Goal: Find contact information: Find contact information

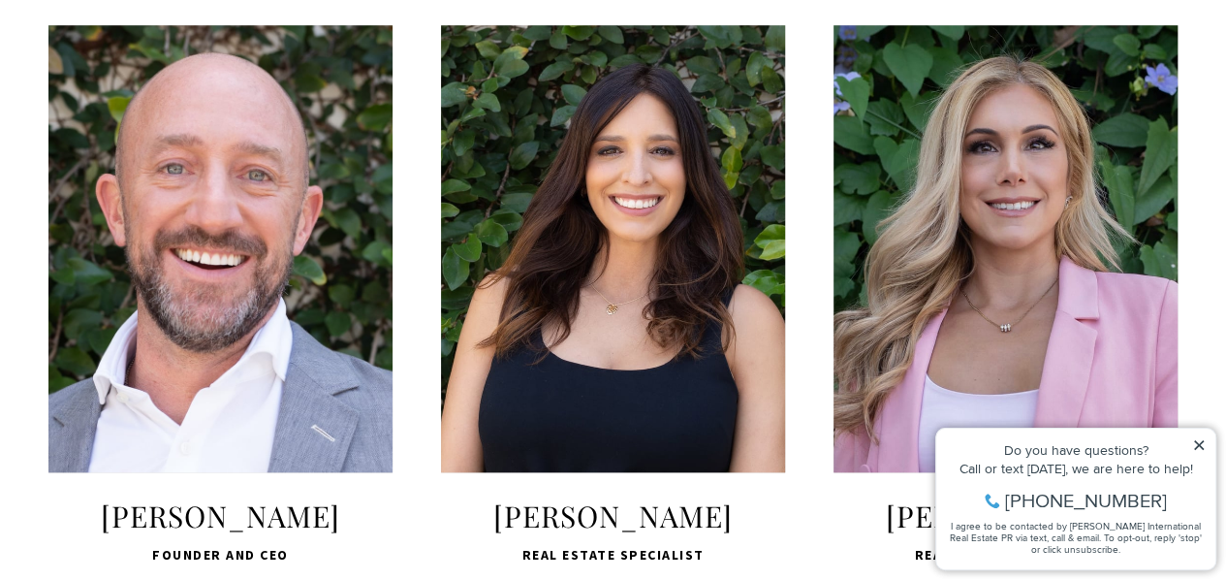
scroll to position [737, 0]
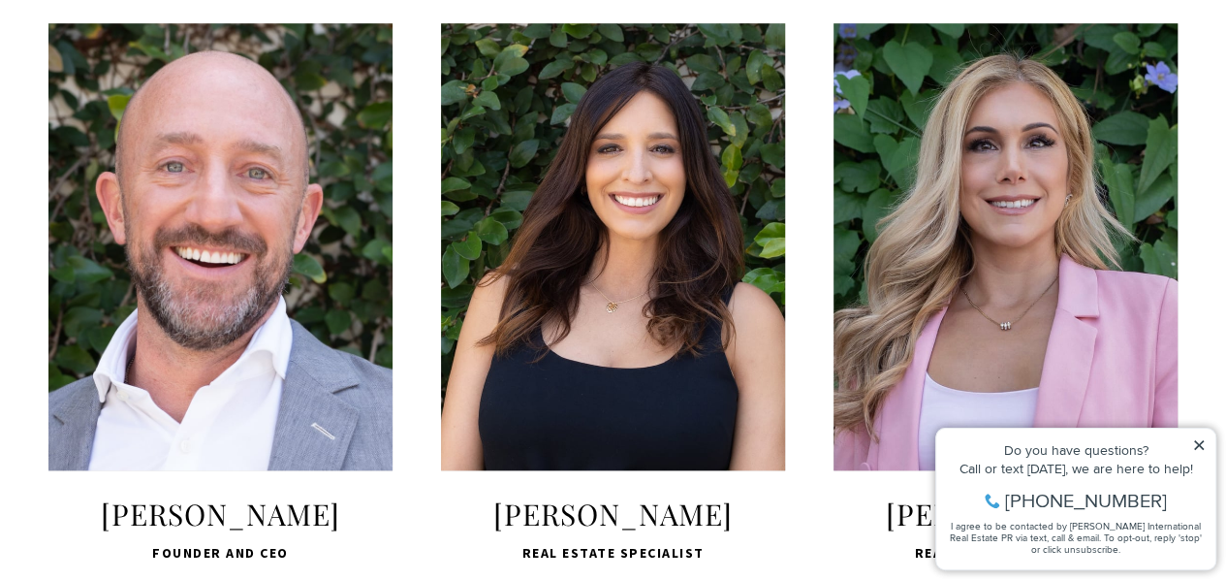
click at [353, 517] on span "[PERSON_NAME]" at bounding box center [220, 513] width 344 height 39
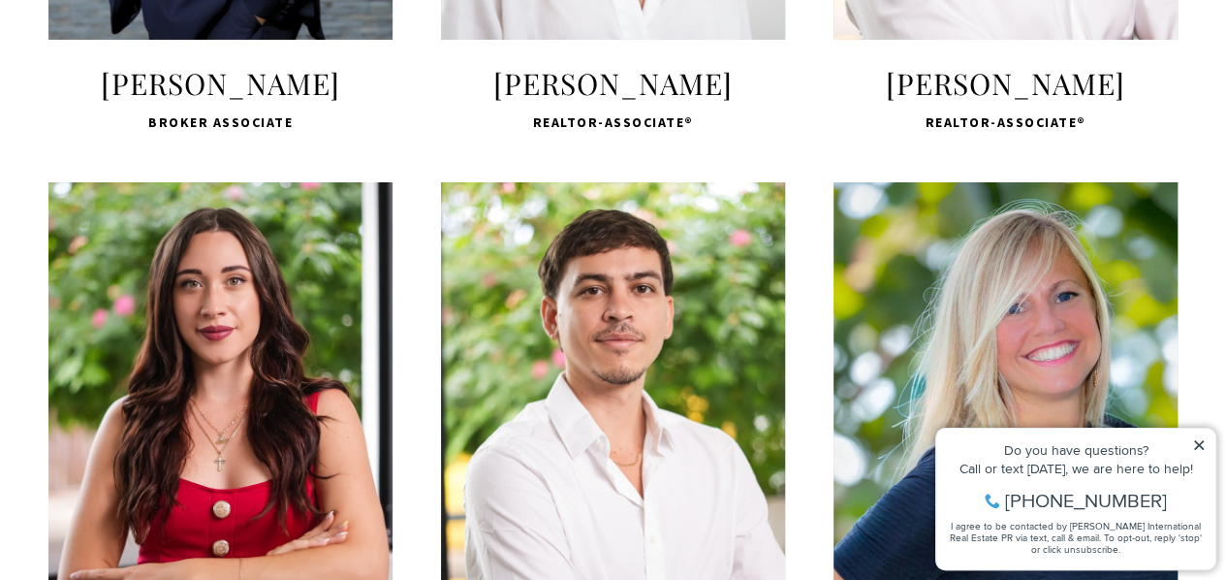
scroll to position [3529, 0]
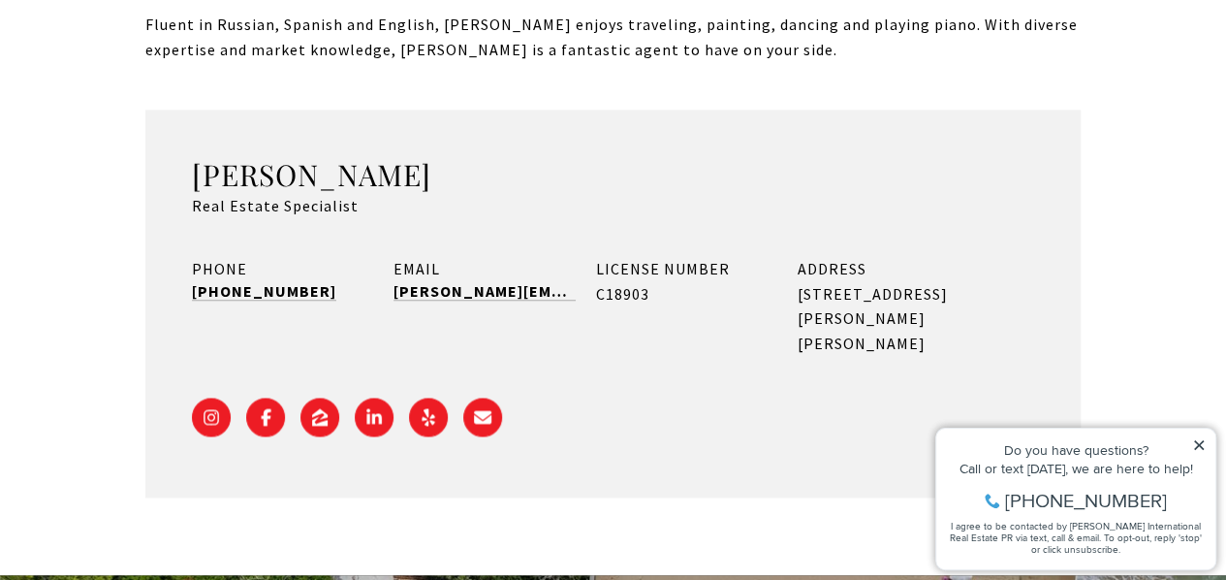
scroll to position [1318, 0]
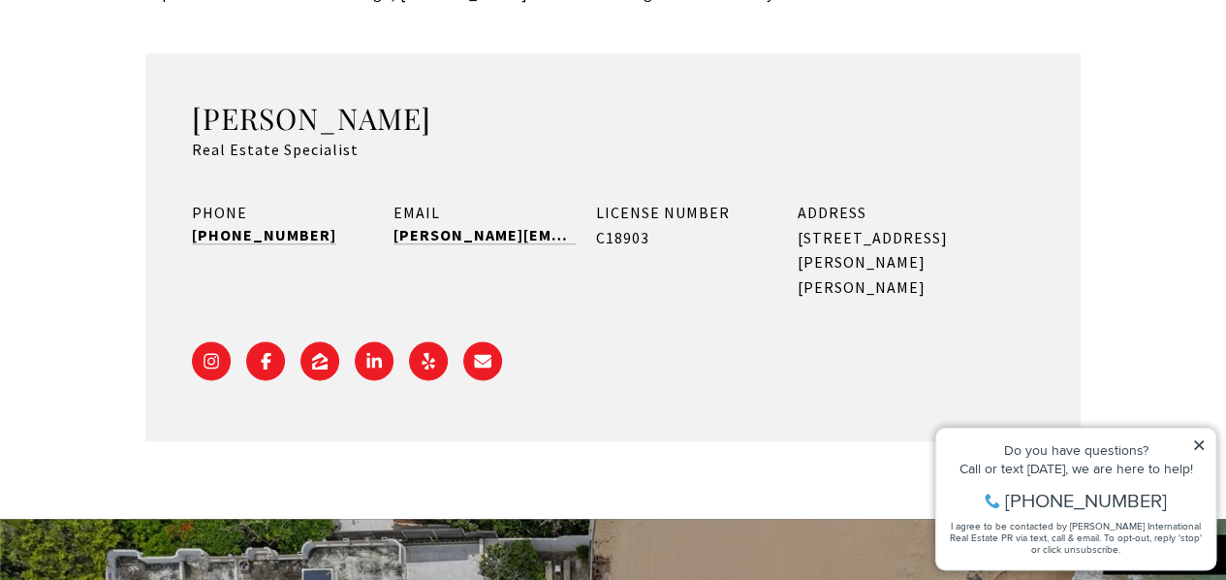
scroll to position [1280, 0]
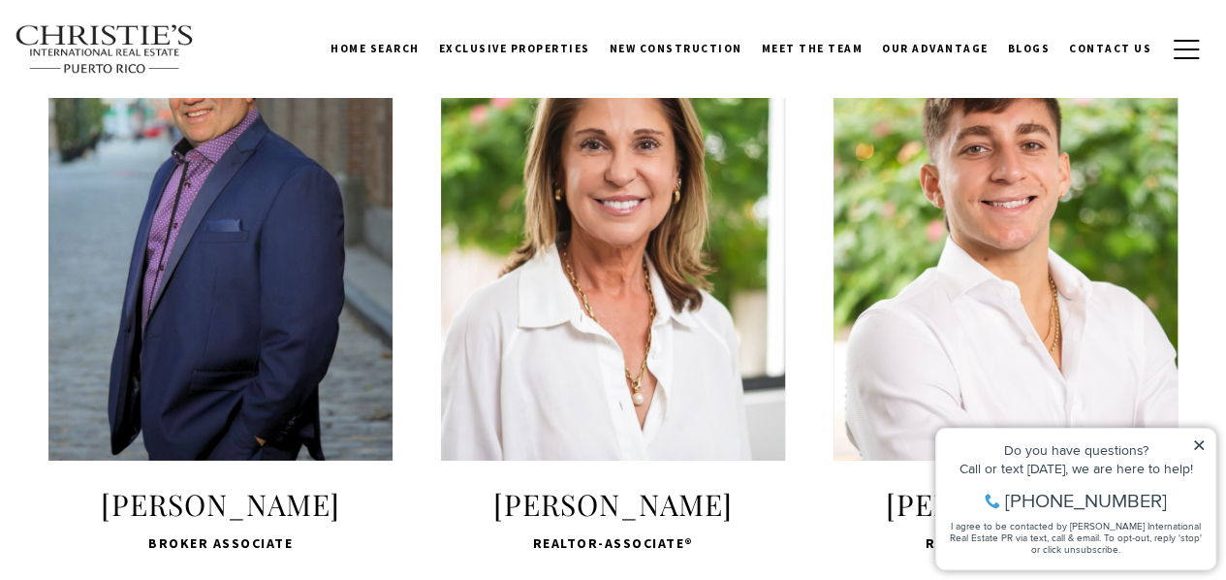
scroll to position [2870, 0]
